Goal: Task Accomplishment & Management: Manage account settings

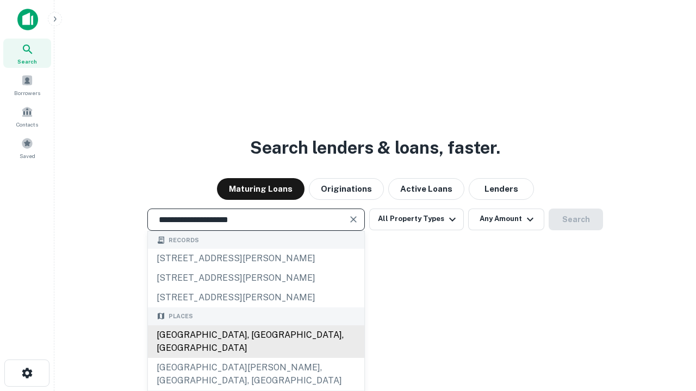
click at [256, 358] on div "[GEOGRAPHIC_DATA], [GEOGRAPHIC_DATA], [GEOGRAPHIC_DATA]" at bounding box center [256, 342] width 216 height 33
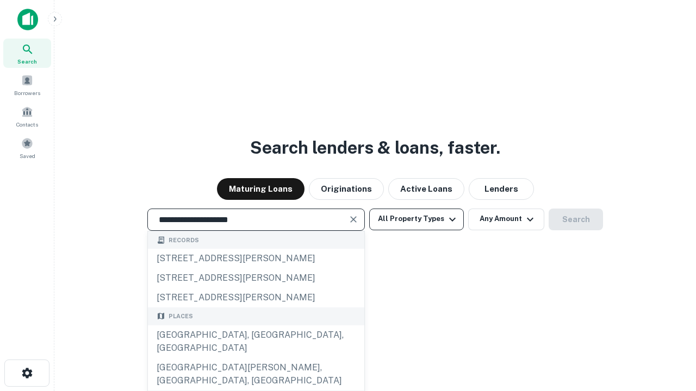
click at [416, 219] on button "All Property Types" at bounding box center [416, 220] width 95 height 22
type input "**********"
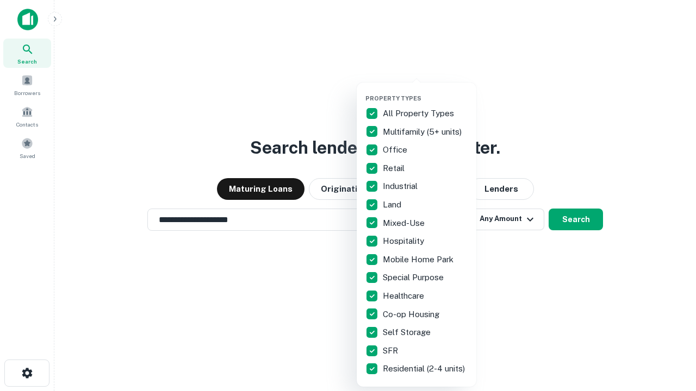
click at [425, 91] on button "button" at bounding box center [425, 91] width 120 height 1
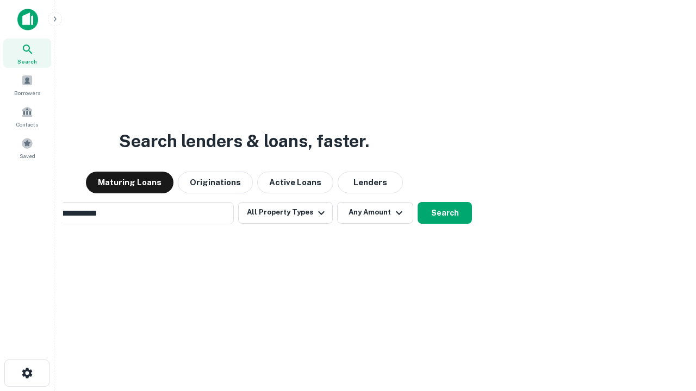
scroll to position [17, 0]
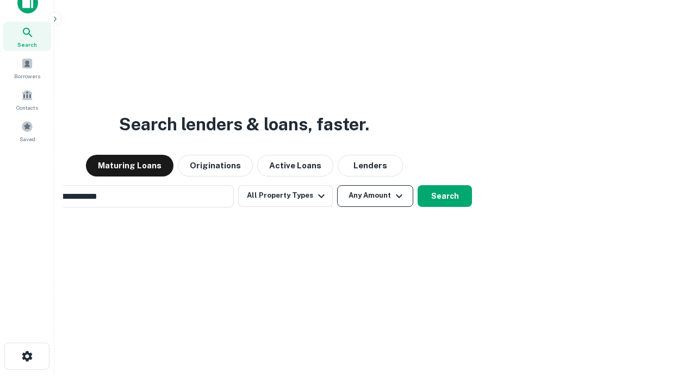
click at [337, 185] on button "Any Amount" at bounding box center [375, 196] width 76 height 22
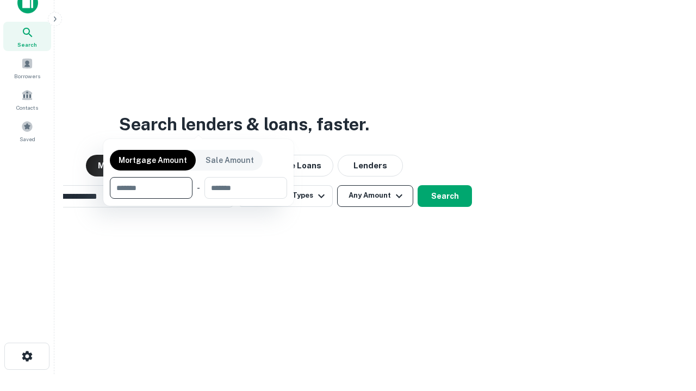
scroll to position [17, 0]
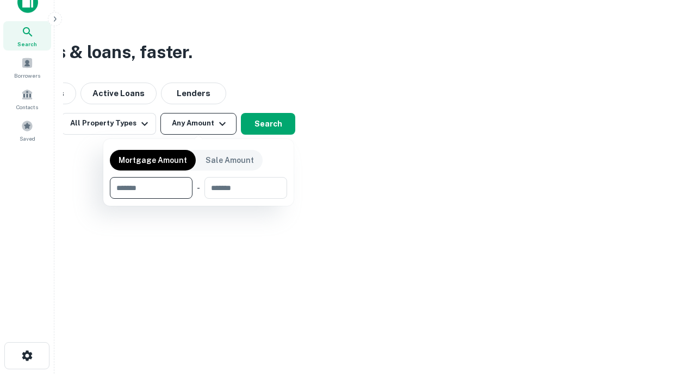
type input "*******"
click at [198, 199] on button "button" at bounding box center [198, 199] width 177 height 1
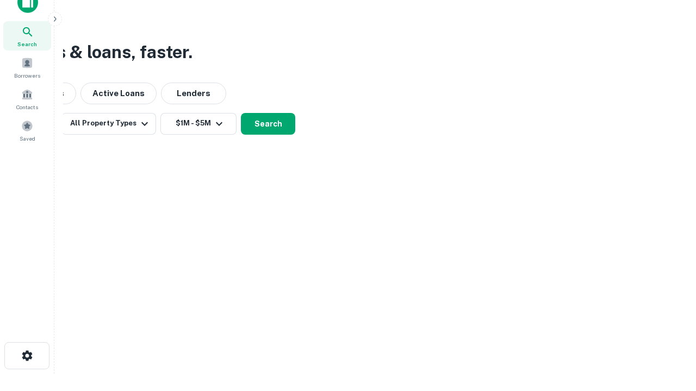
scroll to position [17, 0]
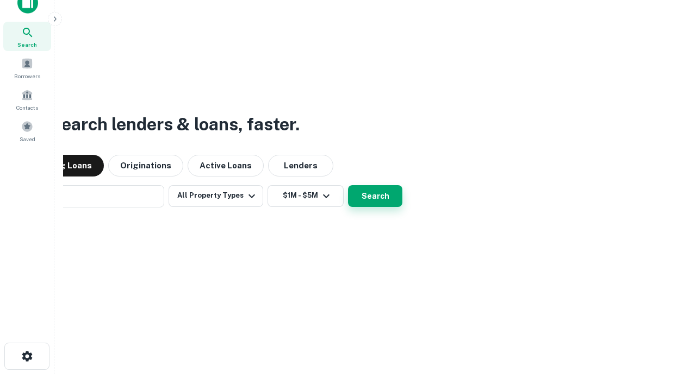
click at [348, 185] on button "Search" at bounding box center [375, 196] width 54 height 22
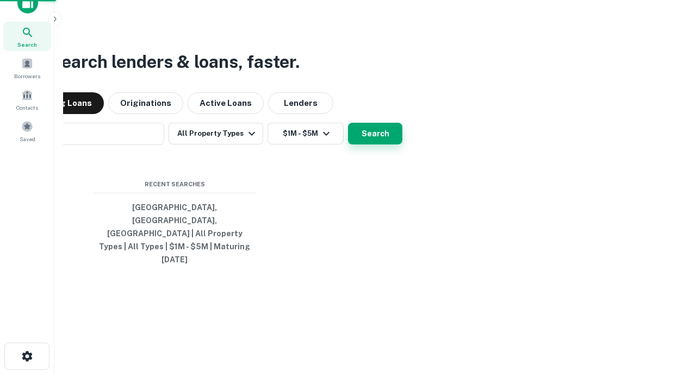
scroll to position [17, 0]
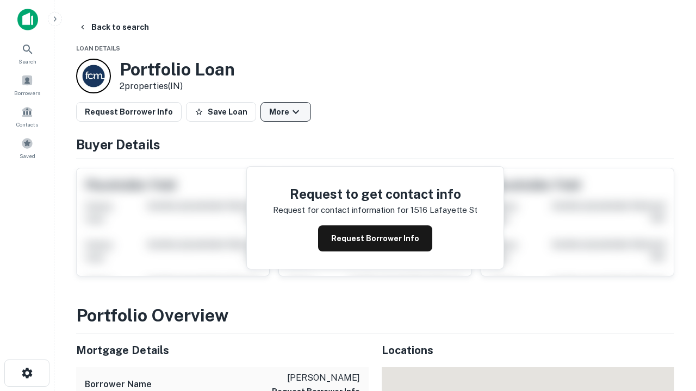
click at [285, 112] on button "More" at bounding box center [285, 112] width 51 height 20
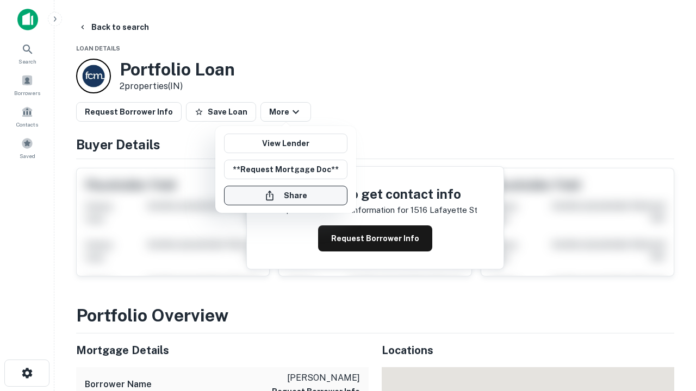
click at [285, 196] on button "Share" at bounding box center [285, 196] width 123 height 20
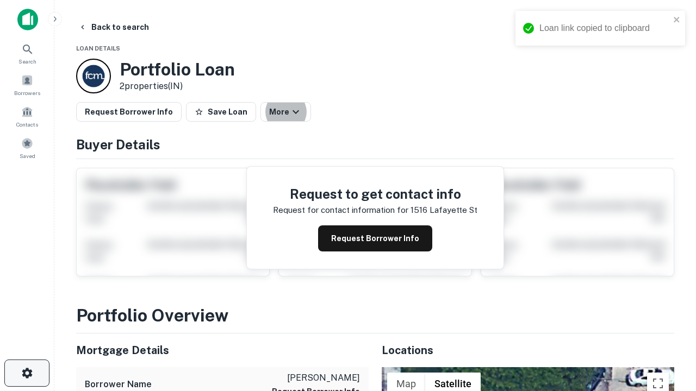
click at [27, 373] on icon "button" at bounding box center [27, 373] width 13 height 13
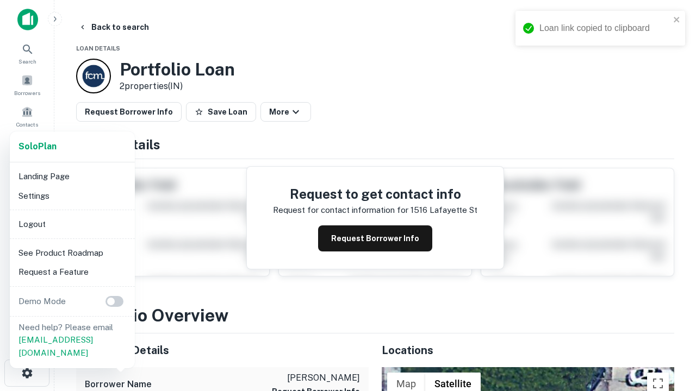
click at [72, 224] on li "Logout" at bounding box center [72, 225] width 116 height 20
